Goal: Information Seeking & Learning: Check status

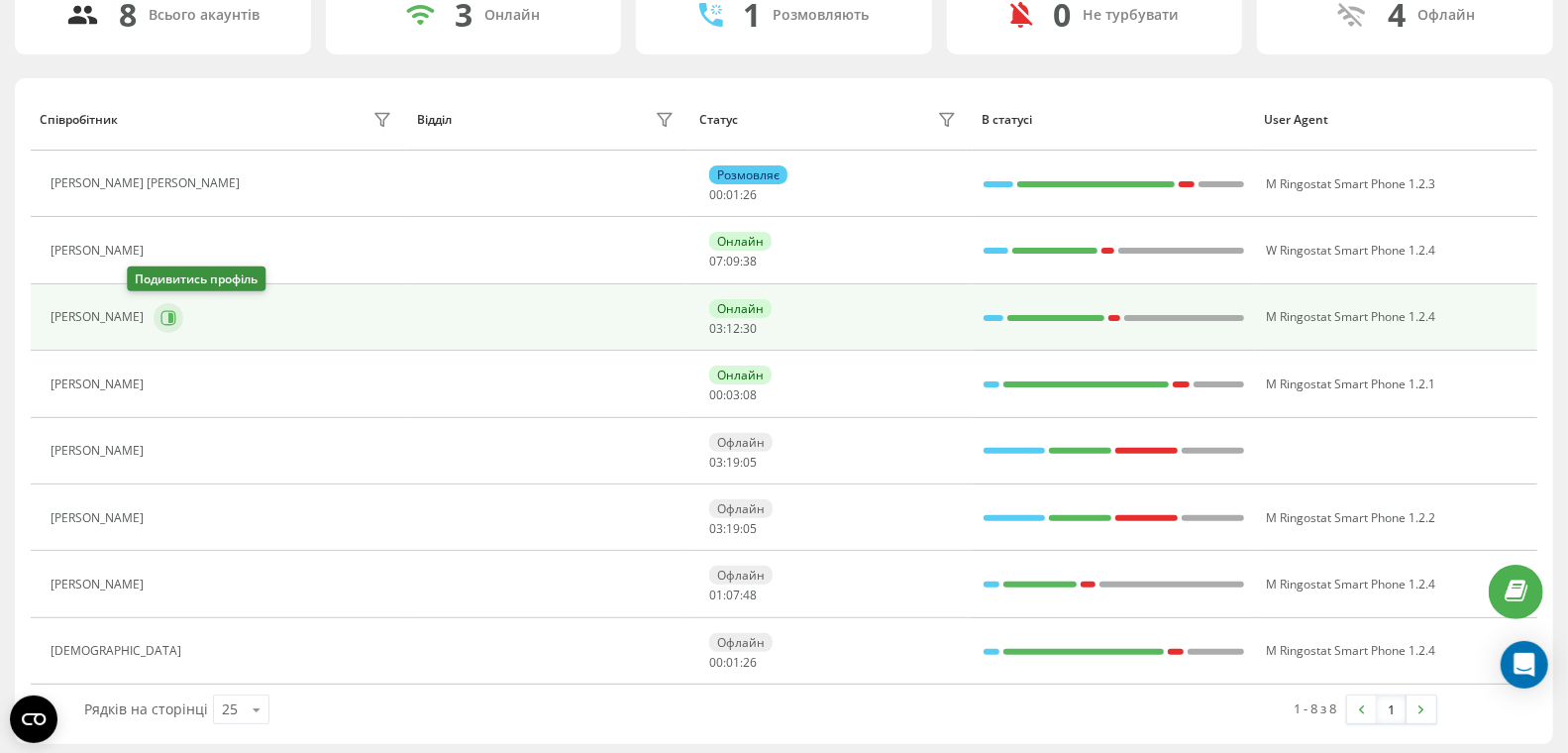
click at [153, 310] on button at bounding box center [168, 318] width 30 height 30
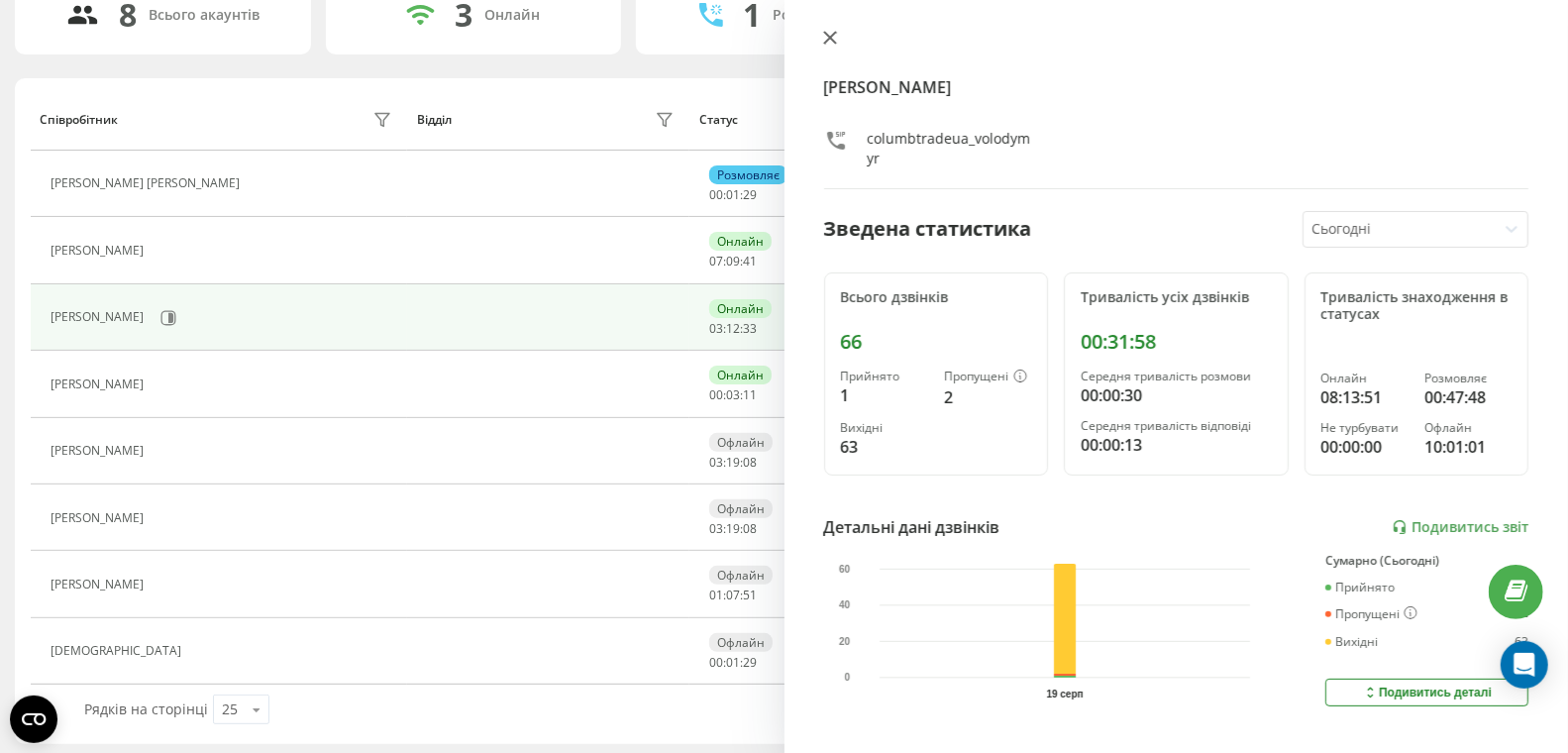
click at [826, 40] on icon at bounding box center [829, 38] width 12 height 12
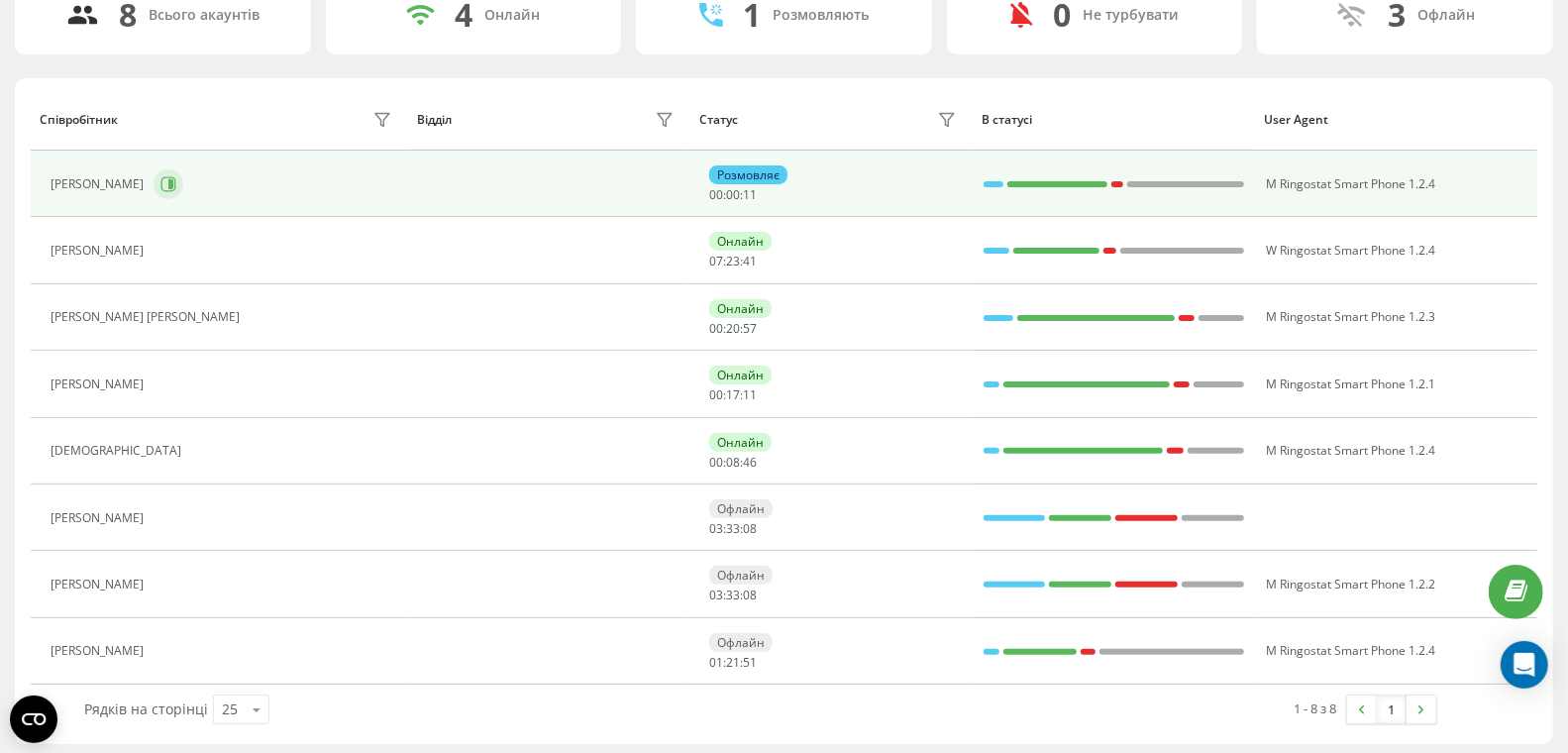
click at [168, 179] on icon at bounding box center [170, 184] width 5 height 10
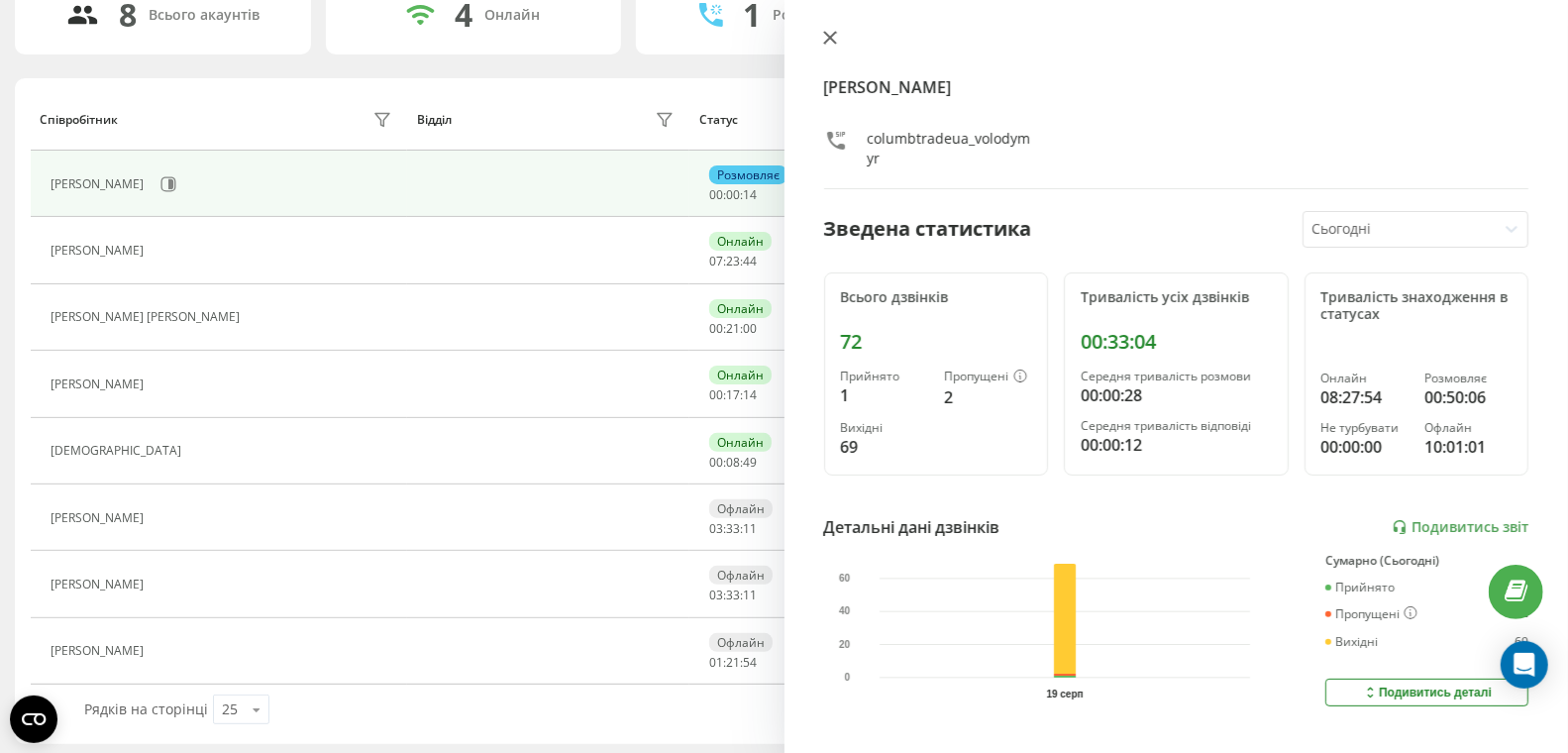
click at [828, 35] on icon at bounding box center [830, 38] width 14 height 14
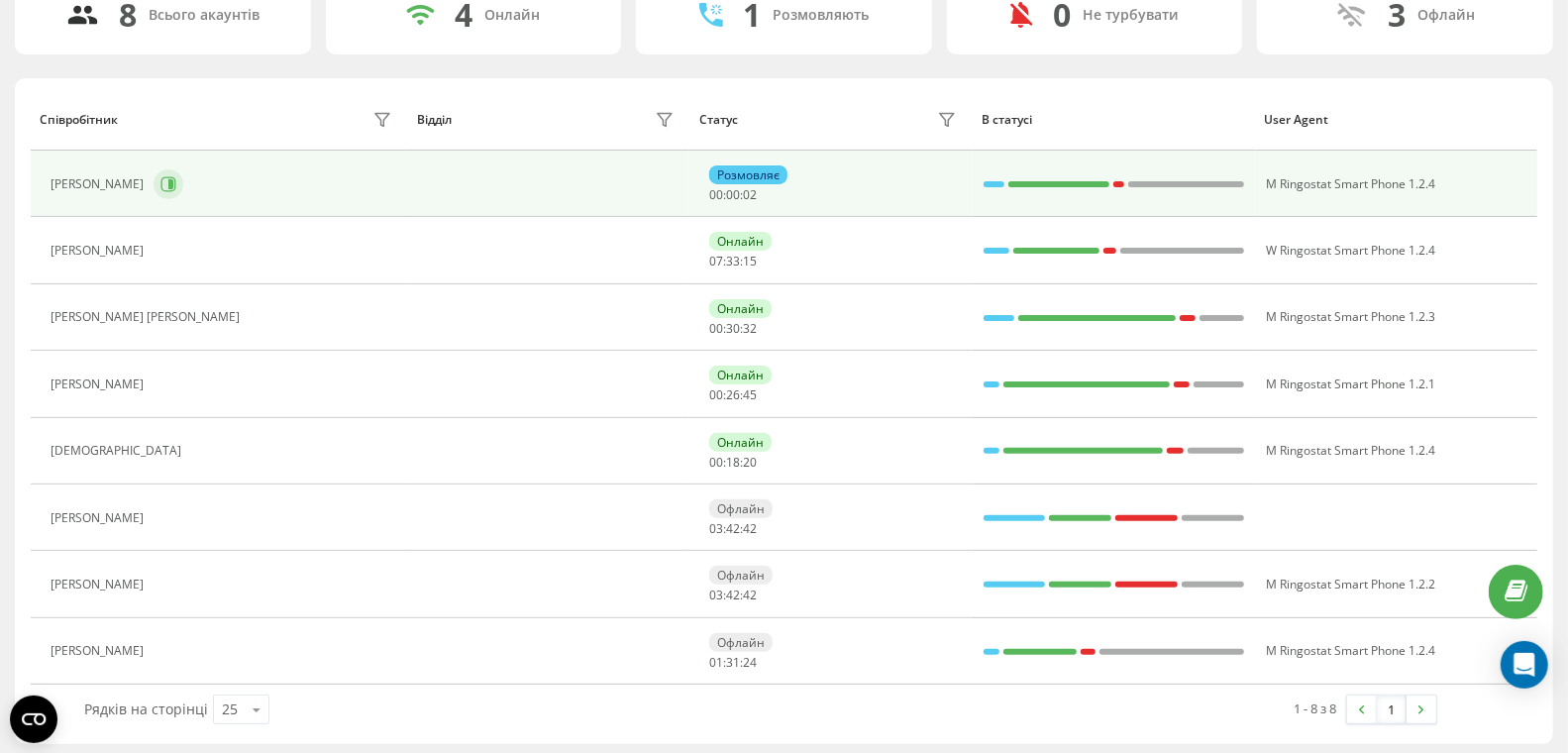
click at [168, 179] on icon at bounding box center [170, 184] width 5 height 10
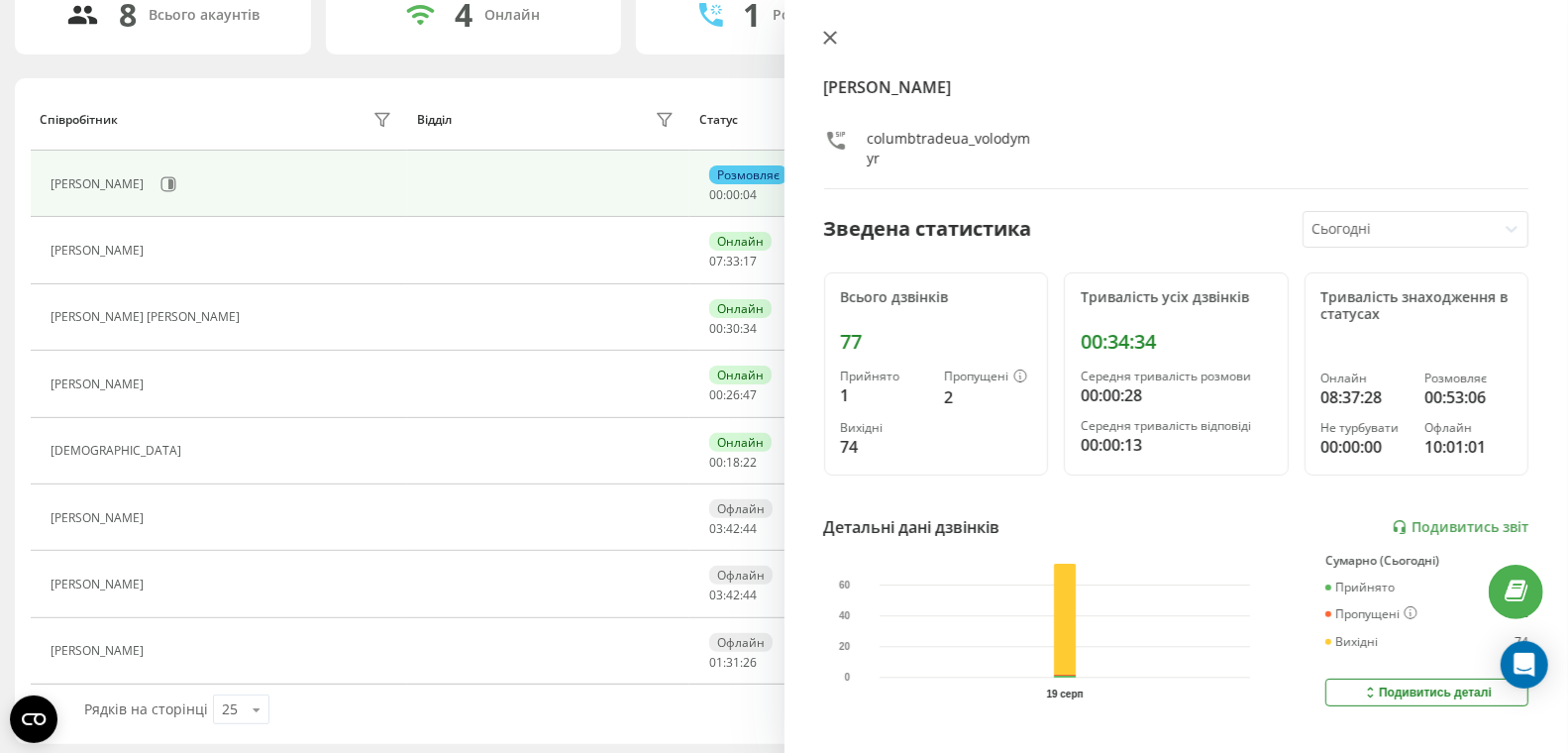
click at [829, 39] on icon at bounding box center [829, 38] width 12 height 12
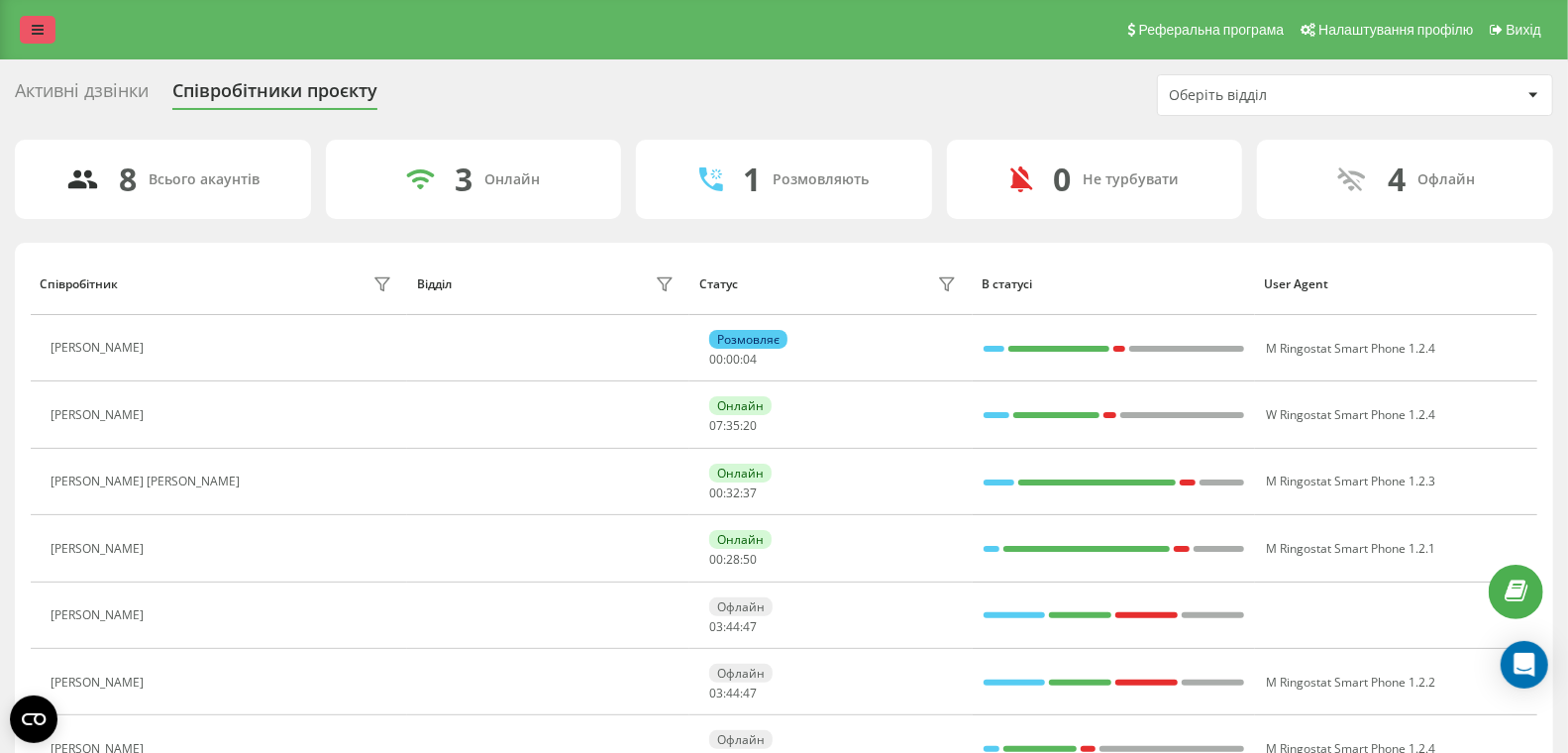
click at [35, 30] on icon at bounding box center [38, 30] width 12 height 14
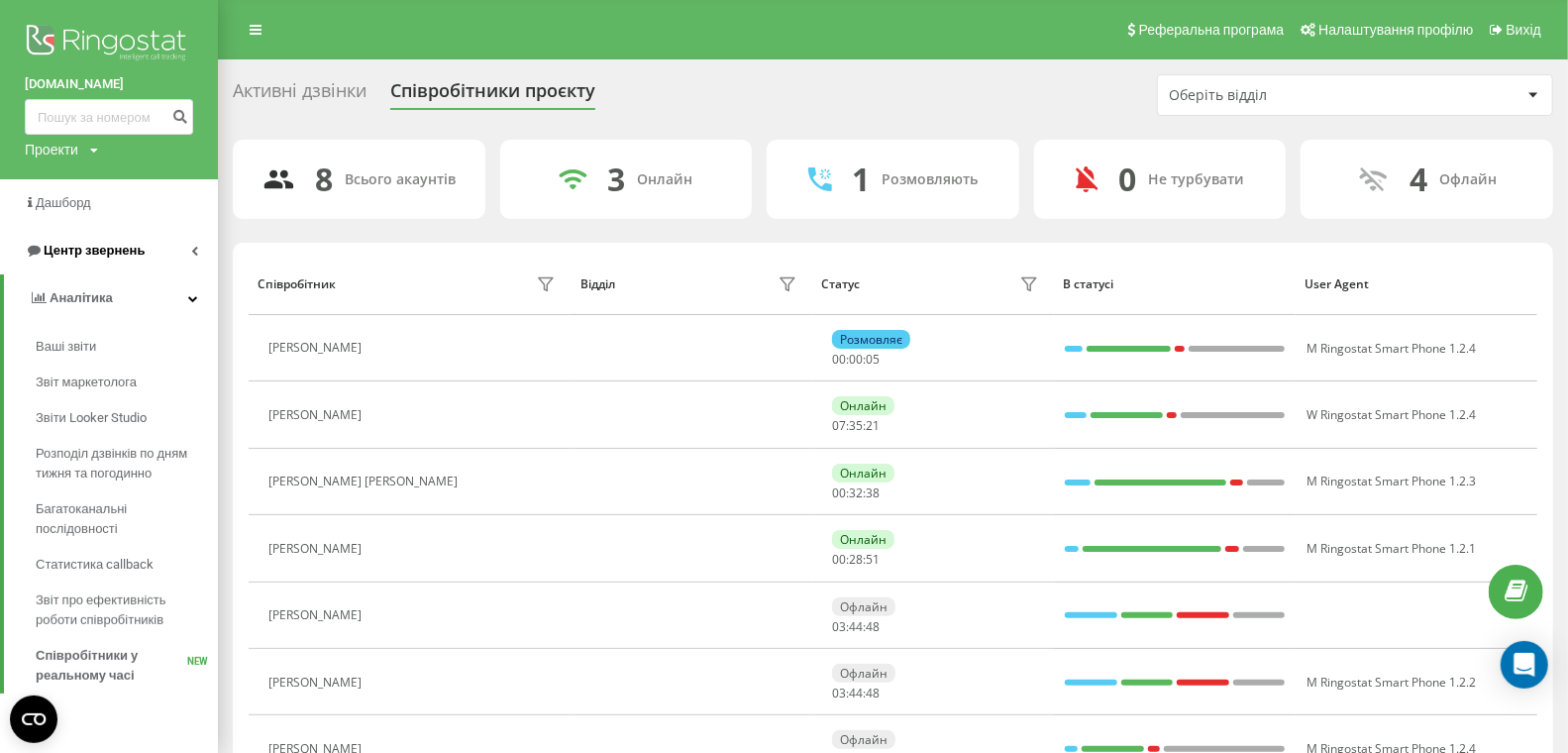
click at [97, 246] on span "Центр звернень" at bounding box center [94, 250] width 101 height 15
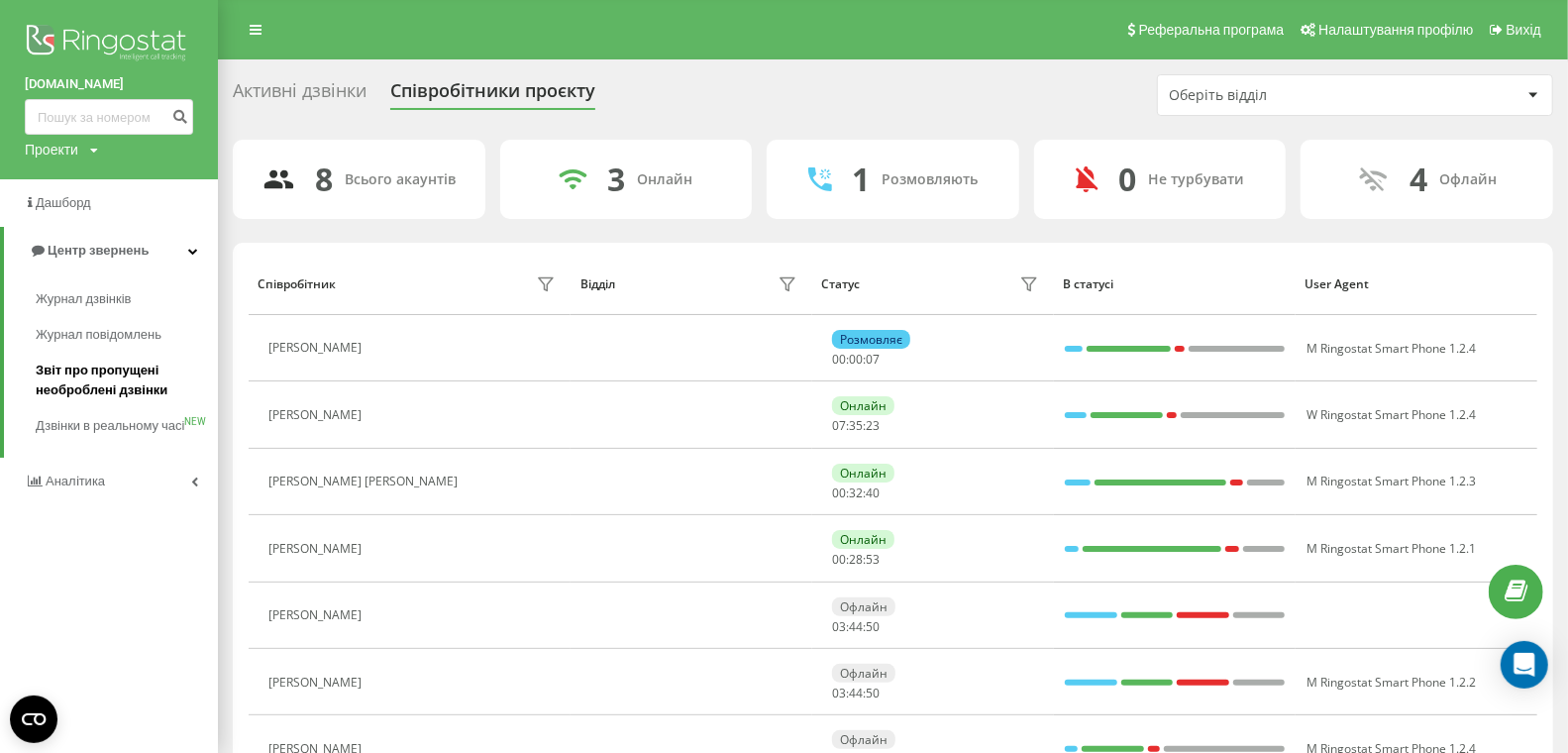
click at [110, 393] on span "Звіт про пропущені необроблені дзвінки" at bounding box center [121, 381] width 172 height 40
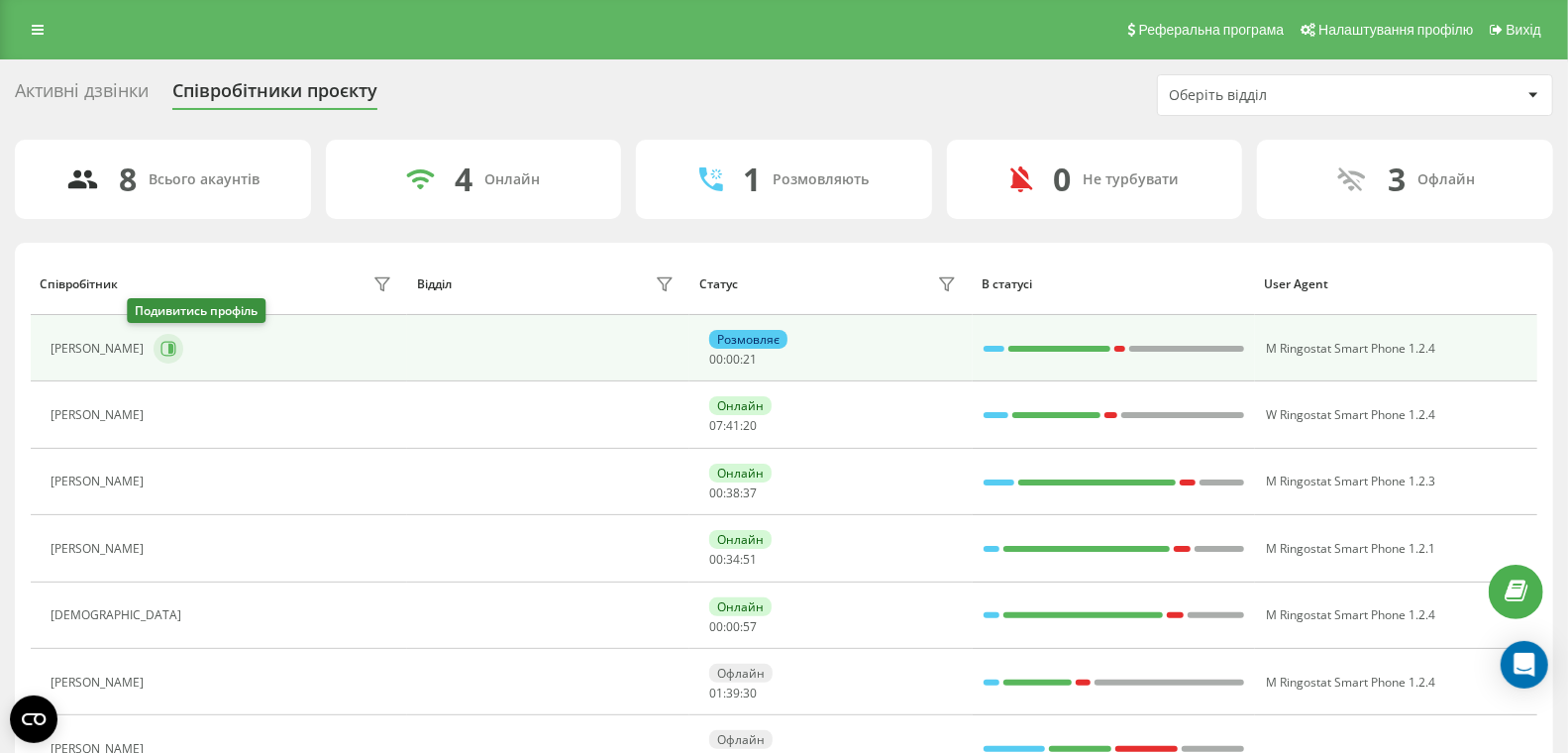
click at [168, 348] on icon at bounding box center [170, 349] width 5 height 10
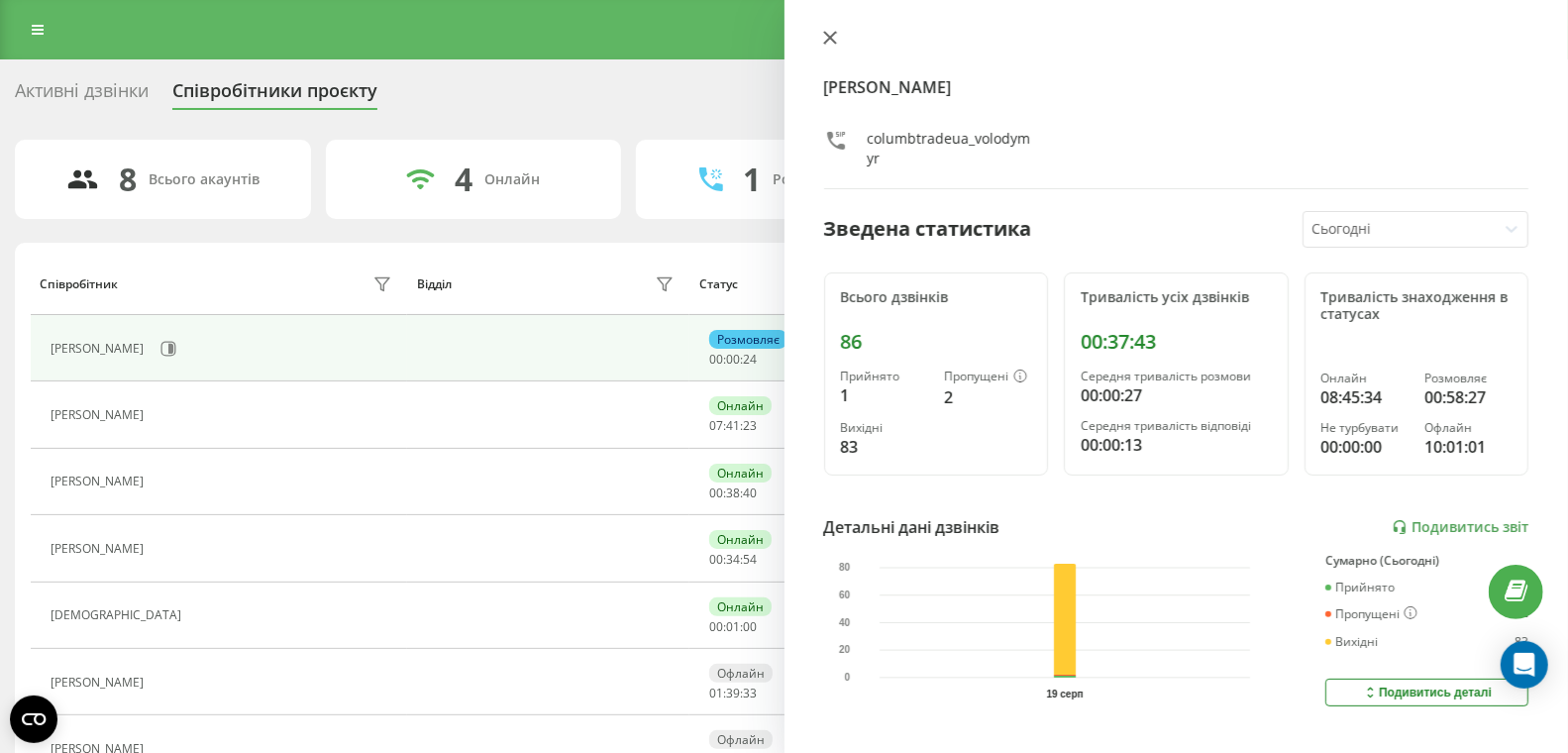
click at [828, 40] on icon at bounding box center [829, 38] width 12 height 12
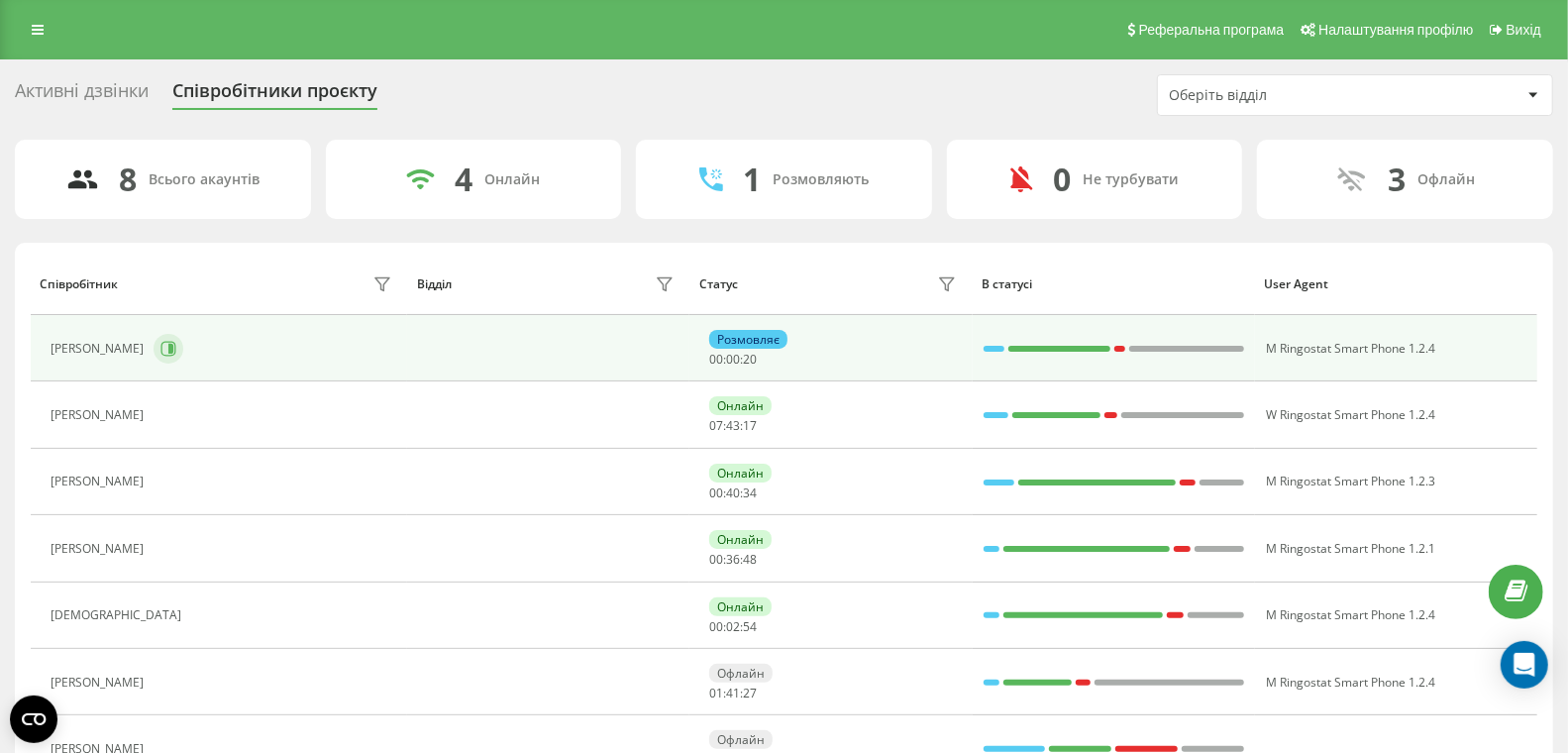
click at [168, 346] on icon at bounding box center [170, 349] width 5 height 10
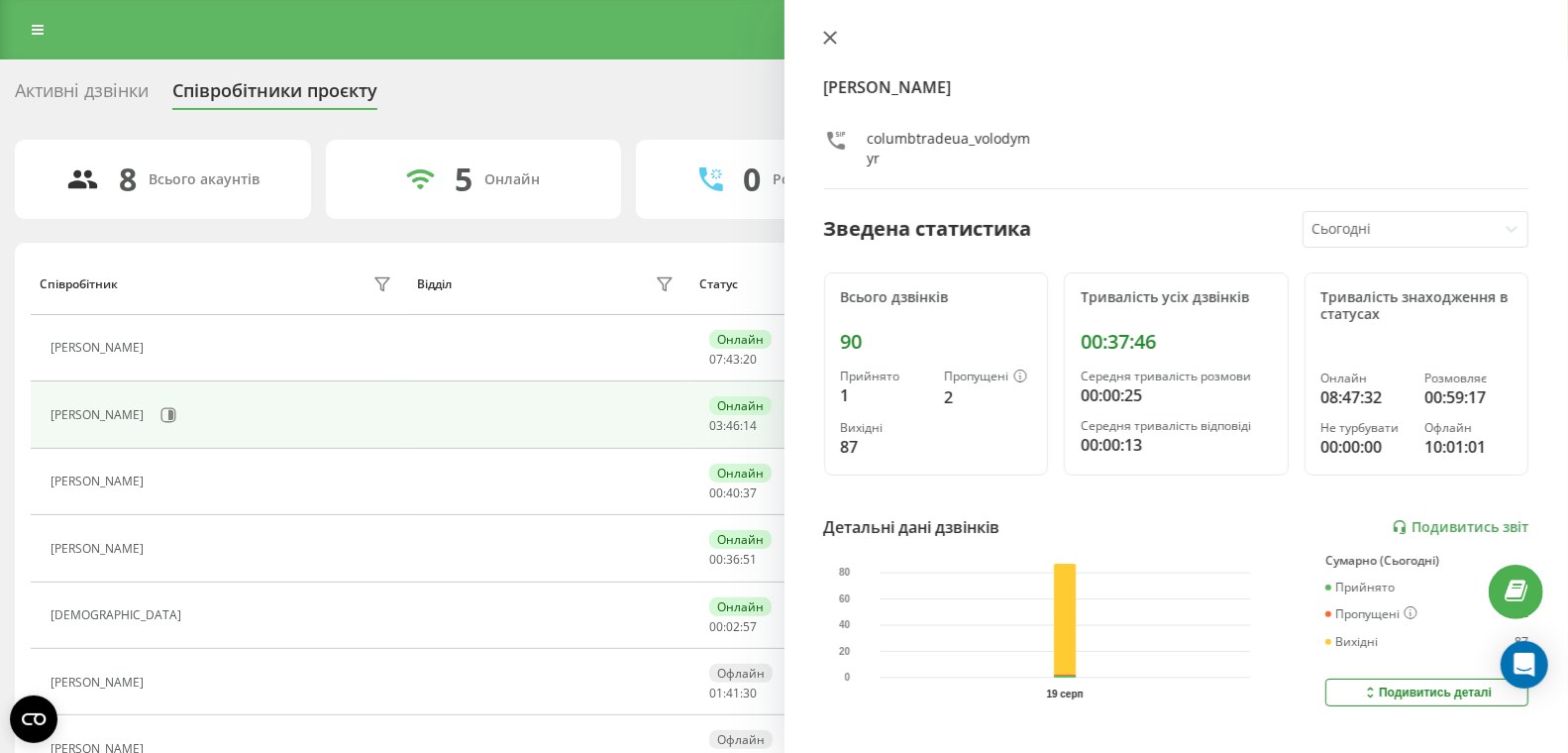
click at [832, 34] on icon at bounding box center [830, 38] width 14 height 14
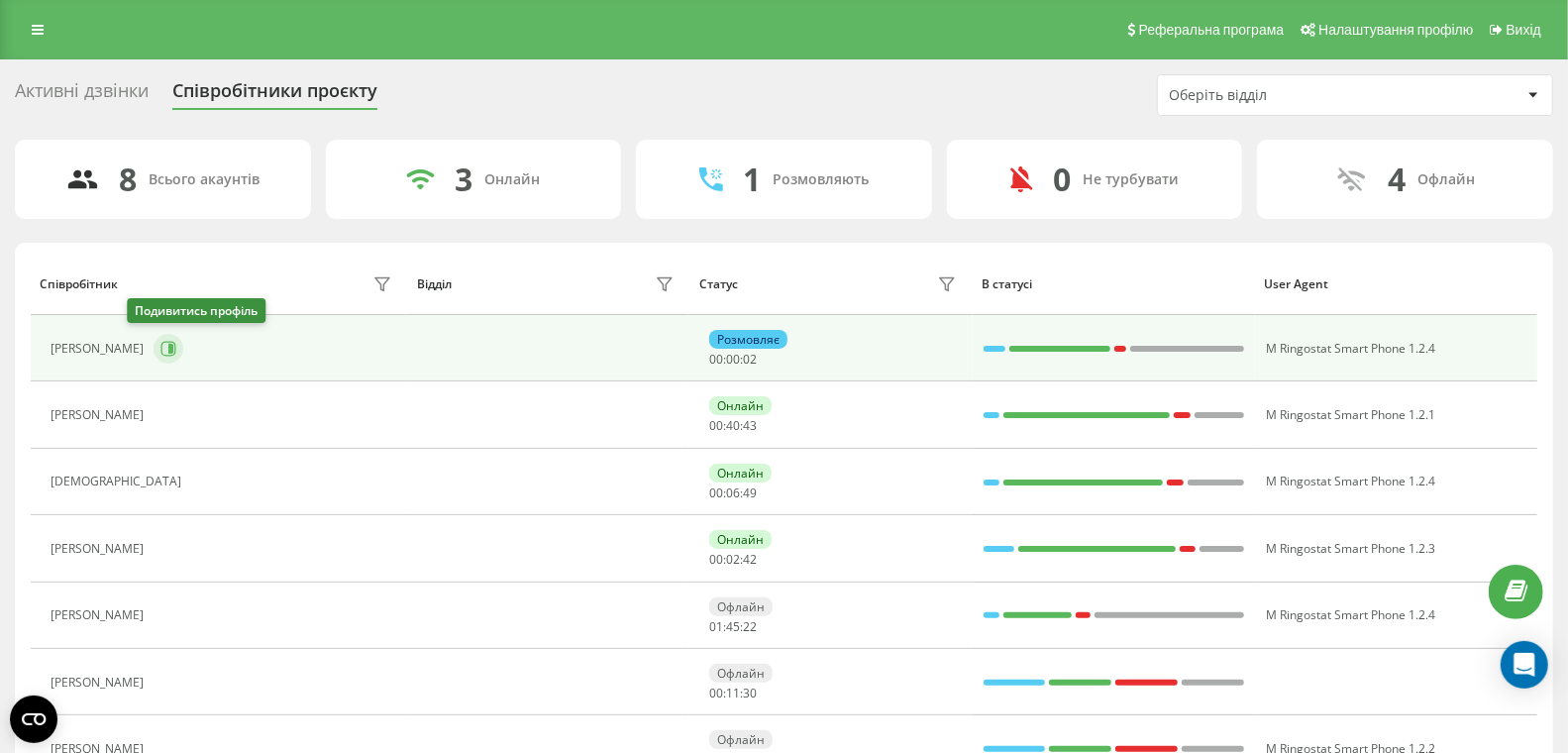
click at [160, 345] on icon at bounding box center [168, 349] width 16 height 16
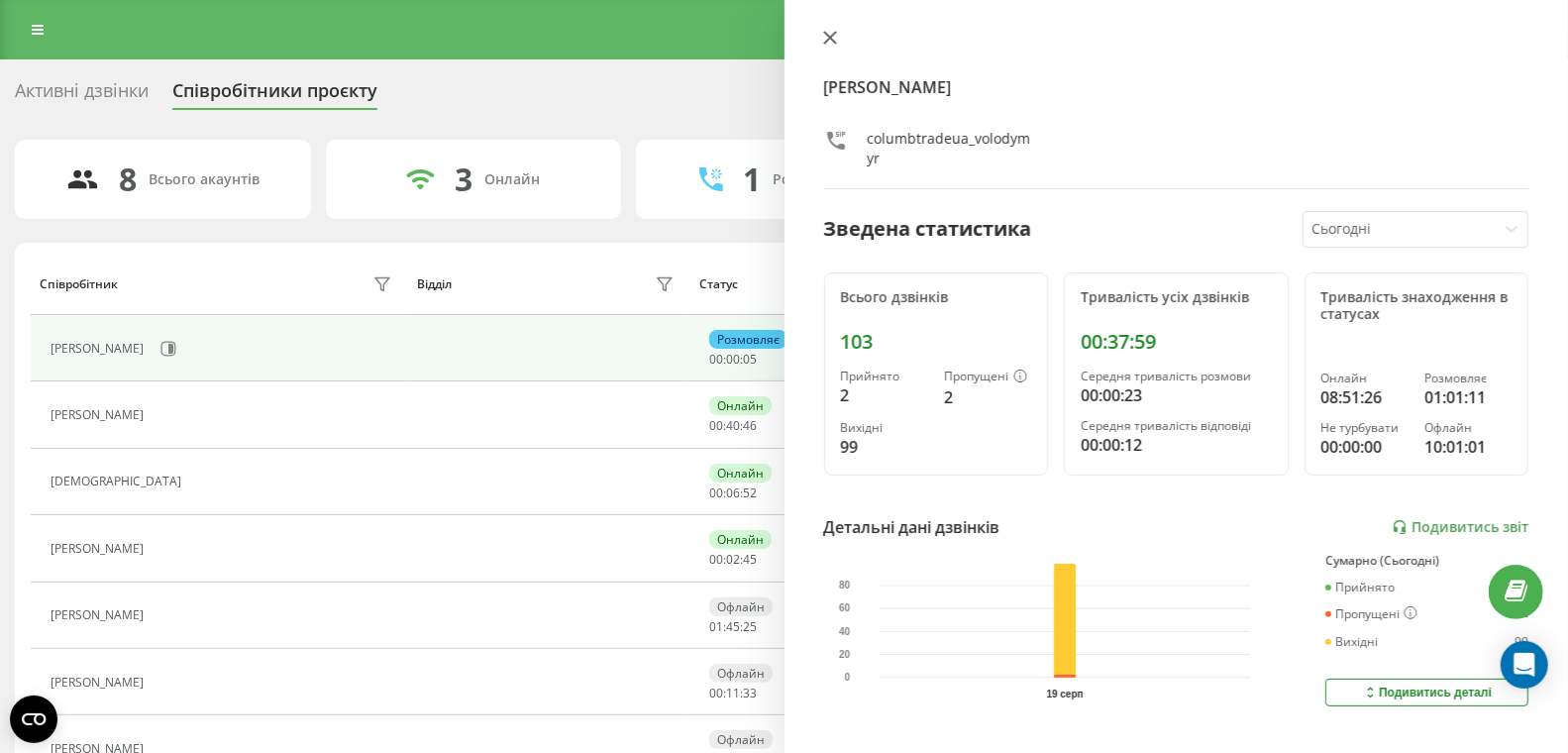
click at [837, 39] on button at bounding box center [830, 39] width 26 height 19
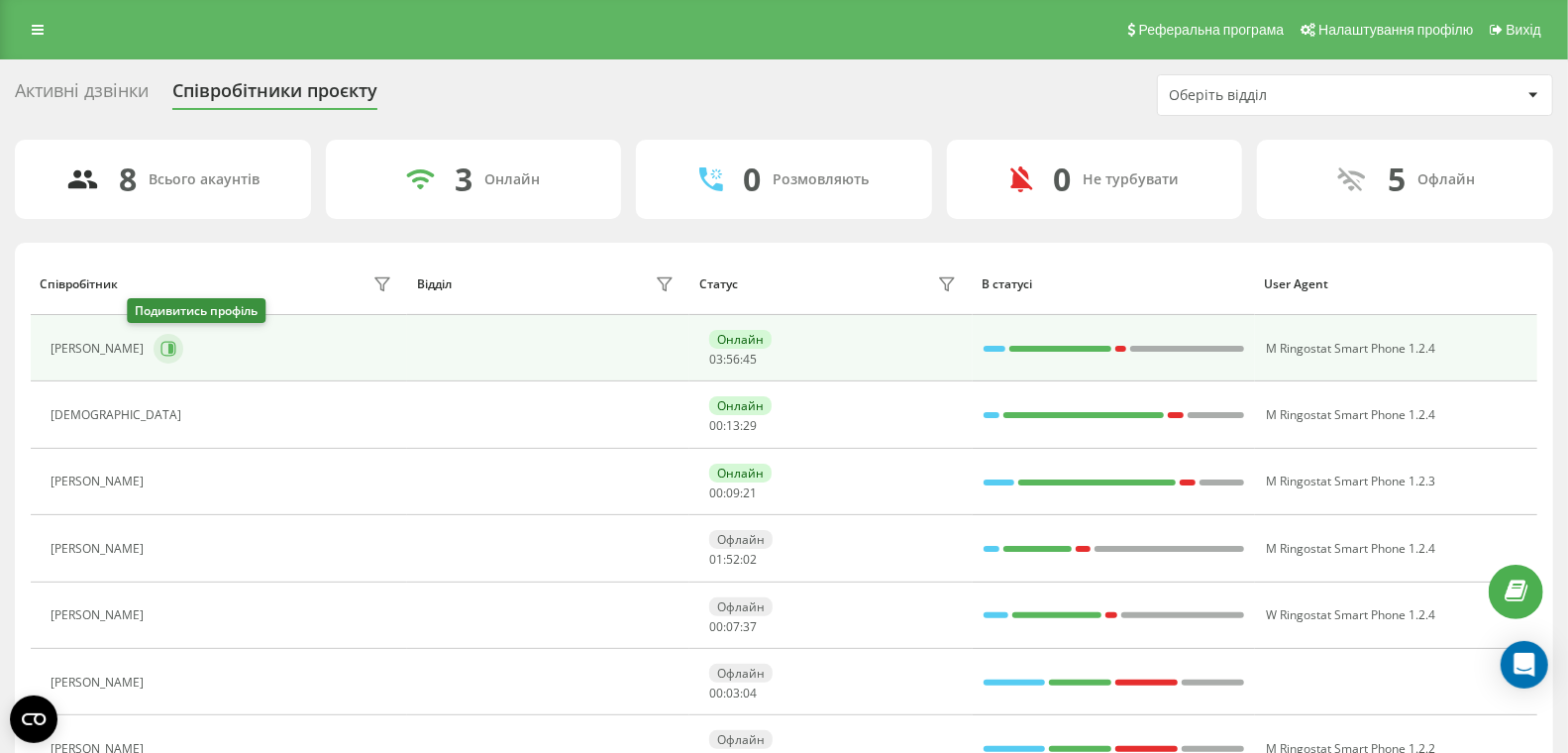
click at [160, 348] on icon at bounding box center [168, 349] width 16 height 16
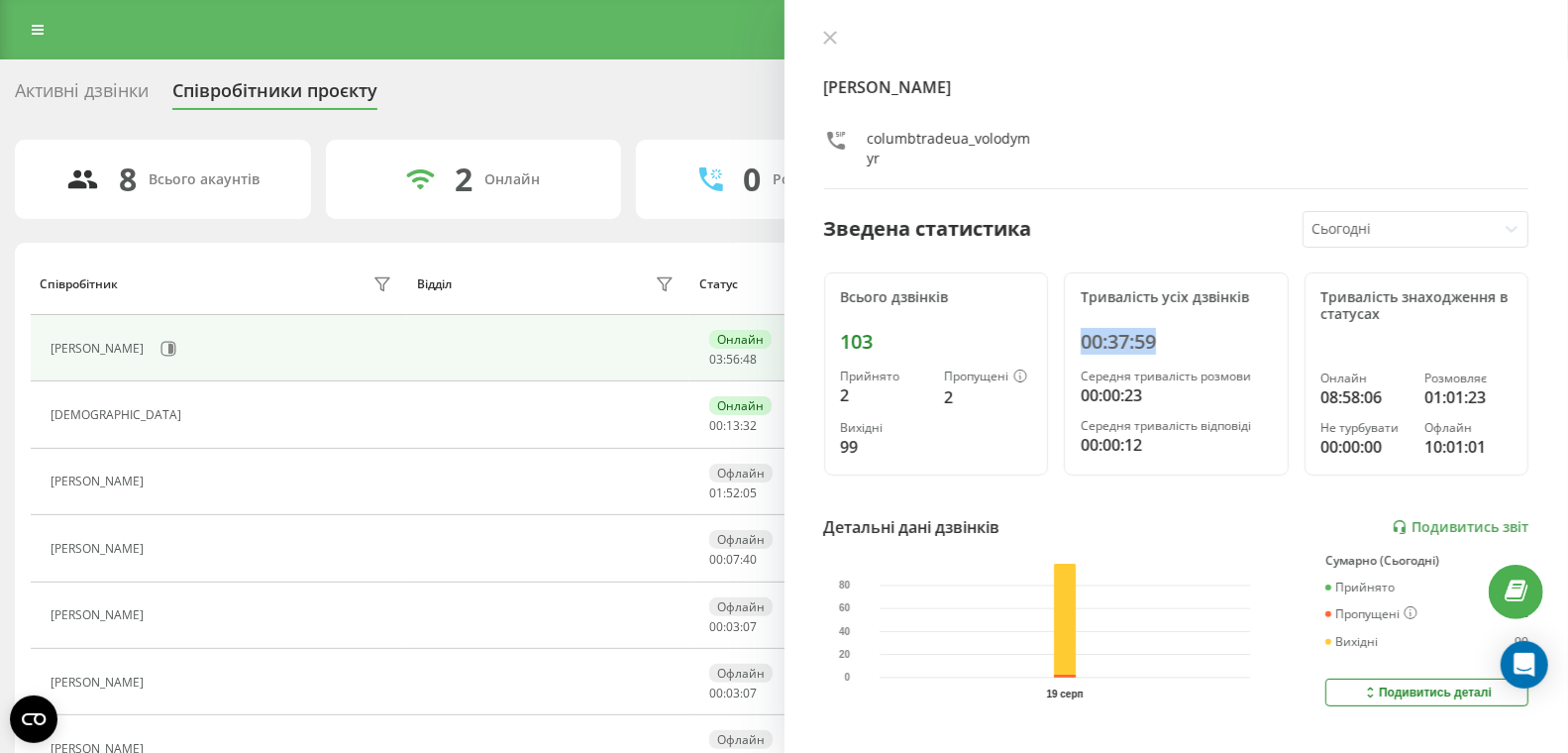
drag, startPoint x: 1156, startPoint y: 338, endPoint x: 1073, endPoint y: 346, distance: 83.4
click at [1073, 346] on div "Тривалість усіх дзвінків 00:37:59 Середня тривалість розмови 00:00:23 Середня т…" at bounding box center [1176, 374] width 225 height 204
copy div "00:37:59"
